Goal: Task Accomplishment & Management: Use online tool/utility

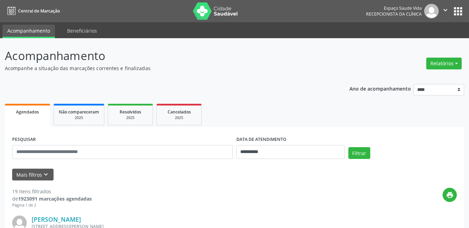
click at [428, 55] on div "Relatórios Agendamentos Procedimentos realizados" at bounding box center [444, 63] width 40 height 17
click at [430, 60] on button "Relatórios" at bounding box center [443, 64] width 35 height 12
click at [417, 90] on link "Procedimentos realizados" at bounding box center [424, 88] width 75 height 10
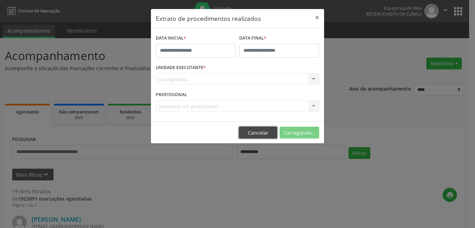
click at [253, 130] on button "Cancelar" at bounding box center [258, 133] width 38 height 12
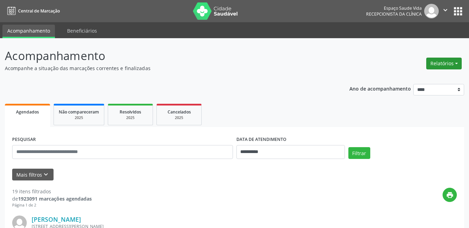
drag, startPoint x: 431, startPoint y: 64, endPoint x: 426, endPoint y: 72, distance: 9.1
click at [431, 64] on button "Relatórios" at bounding box center [443, 64] width 35 height 12
click at [411, 83] on link "Agendamentos" at bounding box center [424, 79] width 75 height 10
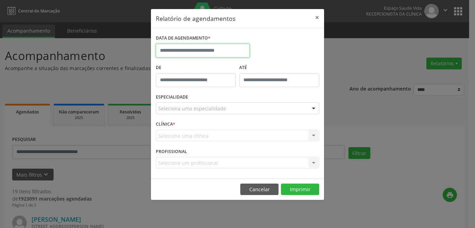
click at [179, 53] on input "text" at bounding box center [203, 51] width 94 height 14
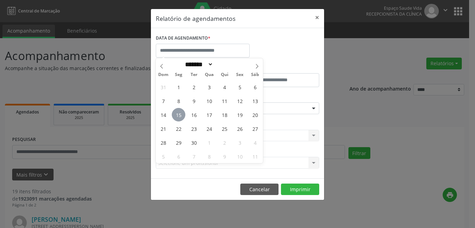
click at [176, 113] on span "15" at bounding box center [179, 115] width 14 height 14
type input "**********"
click at [176, 113] on span "15" at bounding box center [179, 115] width 14 height 14
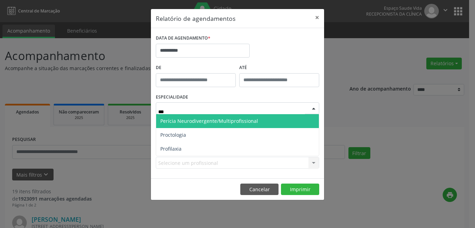
type input "****"
click at [201, 122] on span "Proctologia" at bounding box center [237, 121] width 163 height 14
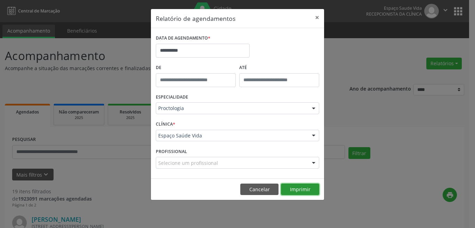
click at [291, 193] on button "Imprimir" at bounding box center [300, 190] width 38 height 12
